Goal: Information Seeking & Learning: Learn about a topic

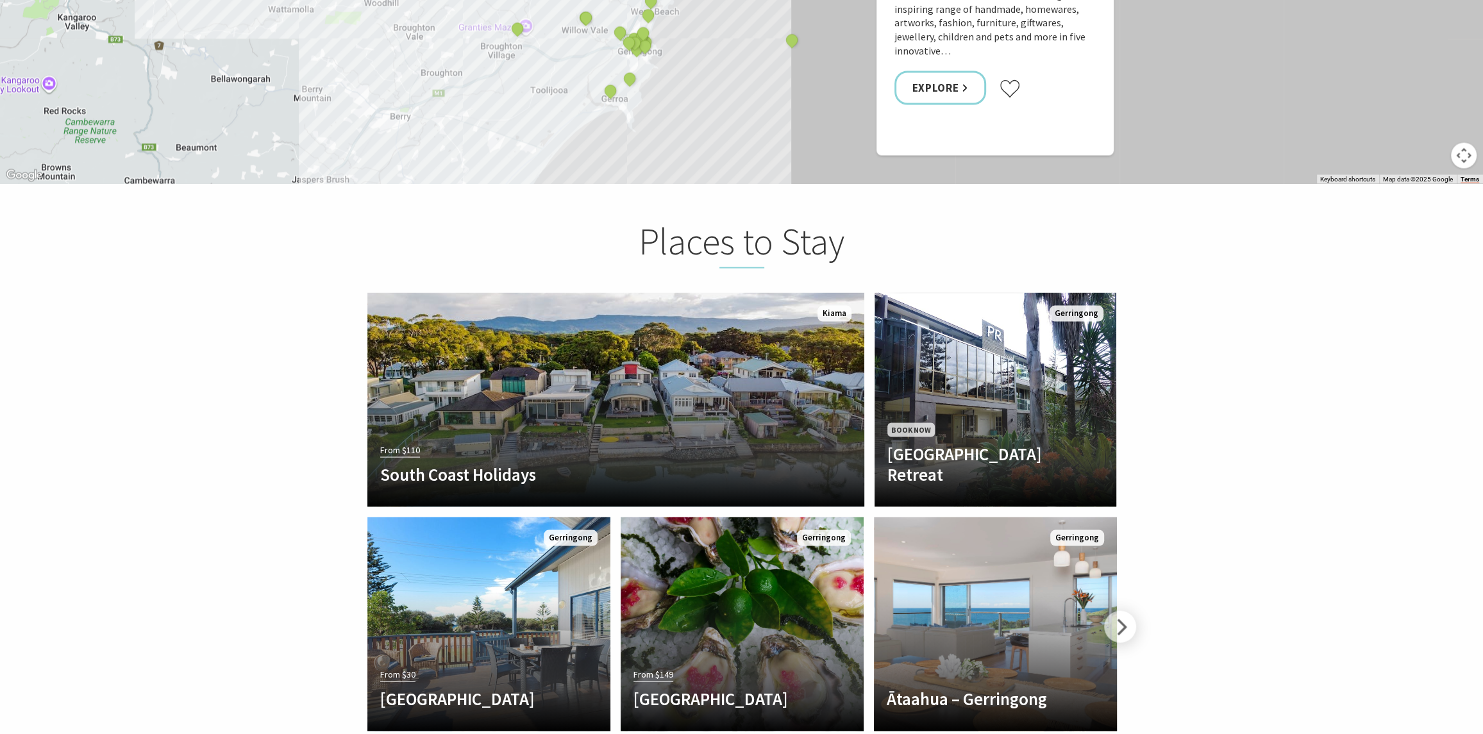
scroll to position [3013, 0]
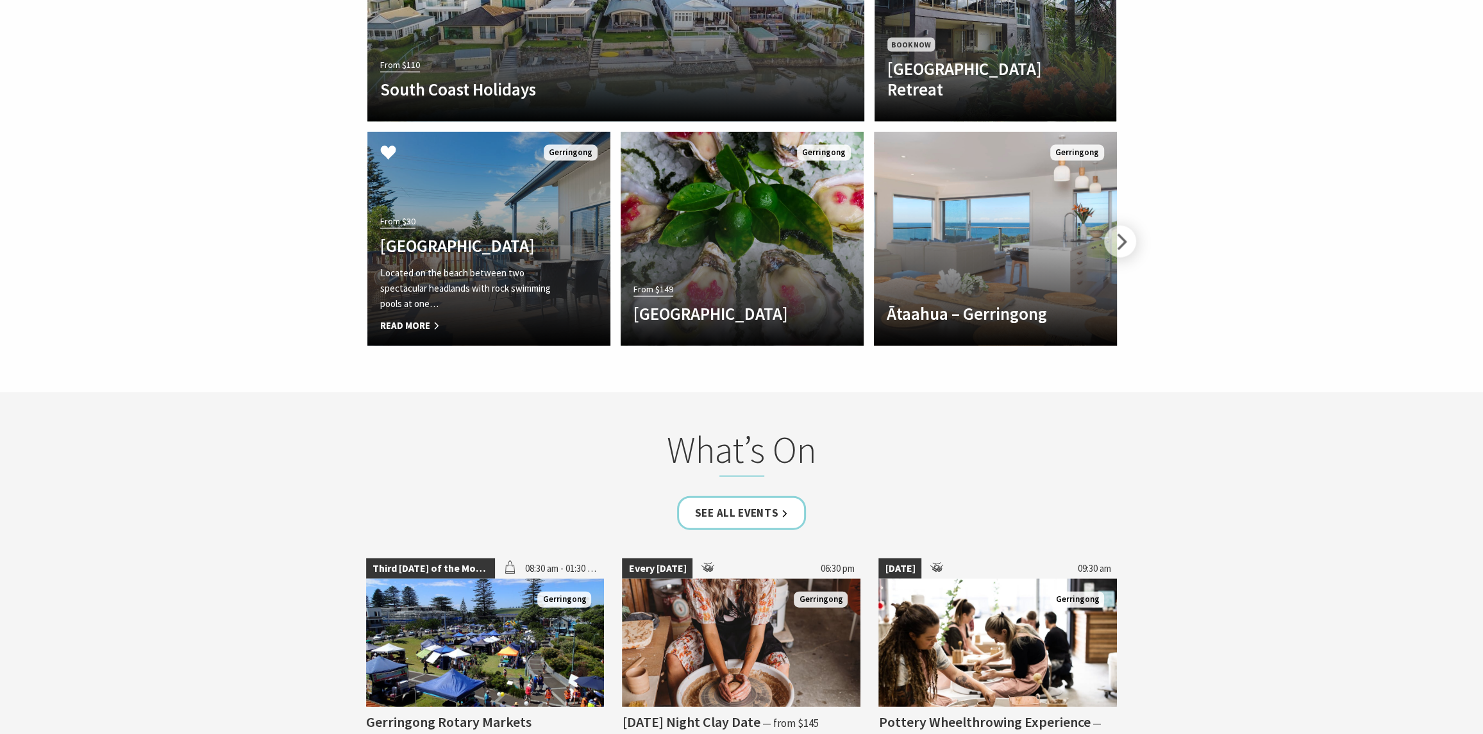
click at [450, 274] on p "Located on the beach between two spectacular headlands with rock swimming pools…" at bounding box center [470, 288] width 181 height 46
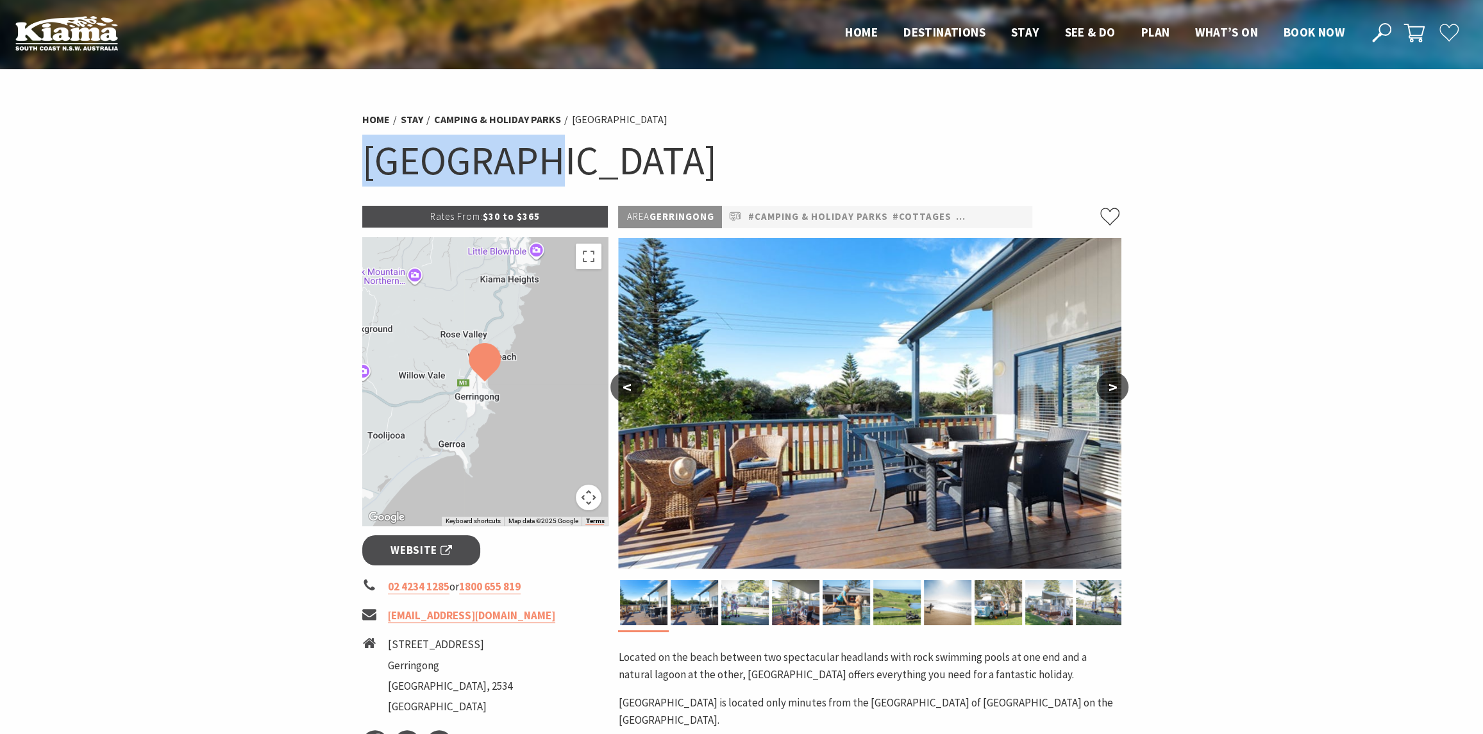
drag, startPoint x: 369, startPoint y: 152, endPoint x: 490, endPoint y: 152, distance: 120.5
click at [521, 152] on h1 "[GEOGRAPHIC_DATA]" at bounding box center [741, 161] width 759 height 52
click at [412, 553] on span "Website" at bounding box center [421, 550] width 62 height 17
